Goal: Transaction & Acquisition: Purchase product/service

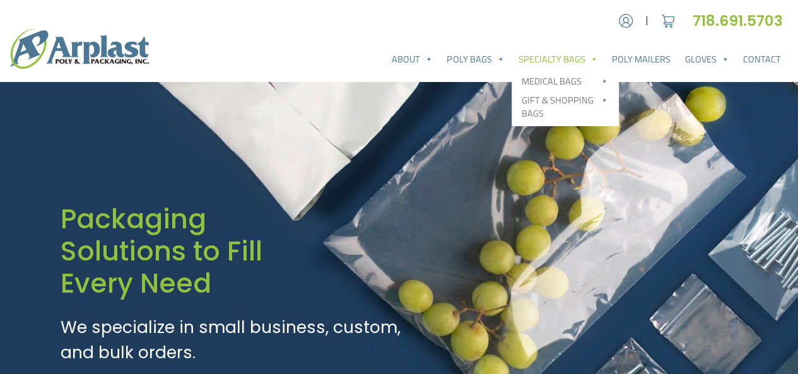
click at [577, 61] on link "Specialty Bags" at bounding box center [558, 59] width 93 height 25
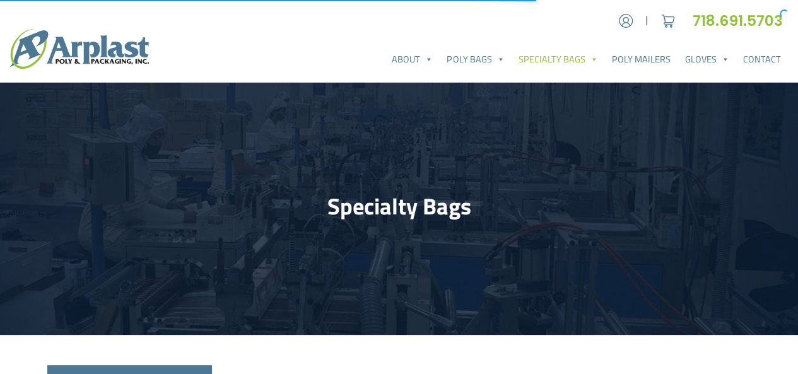
drag, startPoint x: 0, startPoint y: 0, endPoint x: 577, endPoint y: 61, distance: 579.9
click at [577, 61] on link "Specialty Bags" at bounding box center [558, 59] width 93 height 25
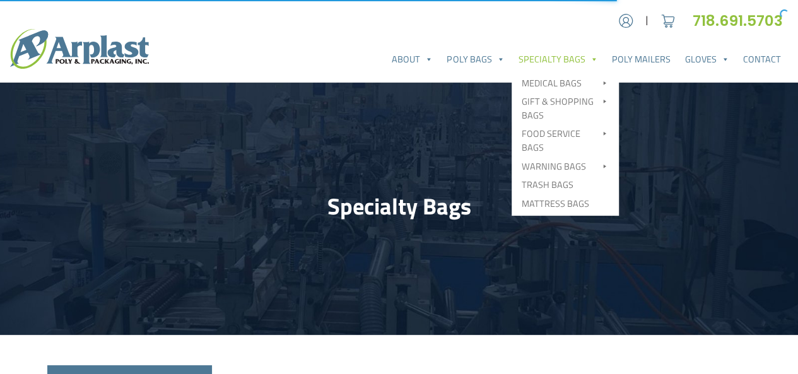
click at [577, 61] on link "Specialty Bags" at bounding box center [558, 59] width 93 height 25
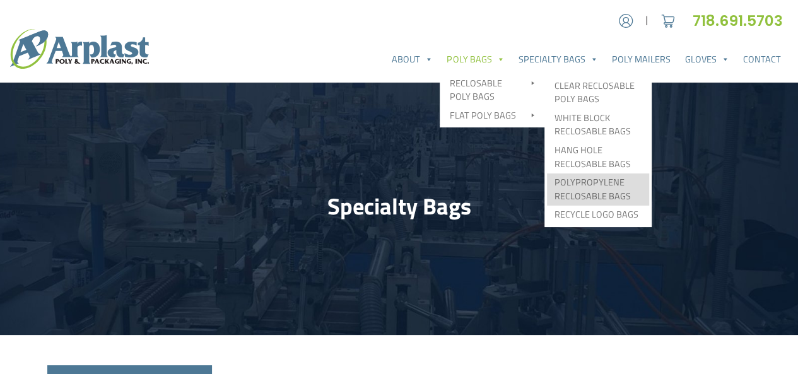
click at [598, 184] on link "Polypropylene Reclosable Bags" at bounding box center [598, 190] width 102 height 32
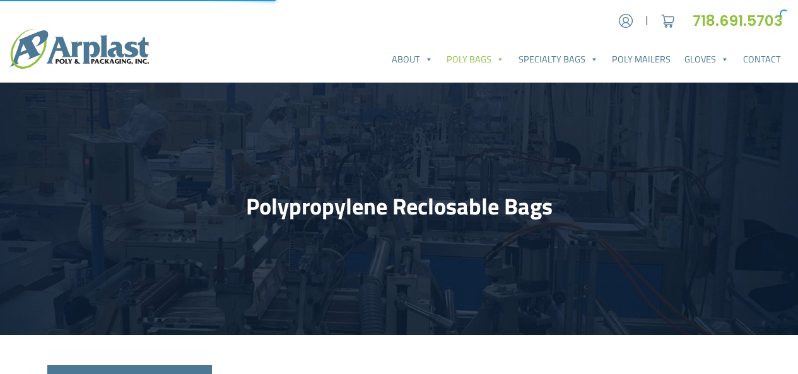
select select "25"
